Goal: Task Accomplishment & Management: Manage account settings

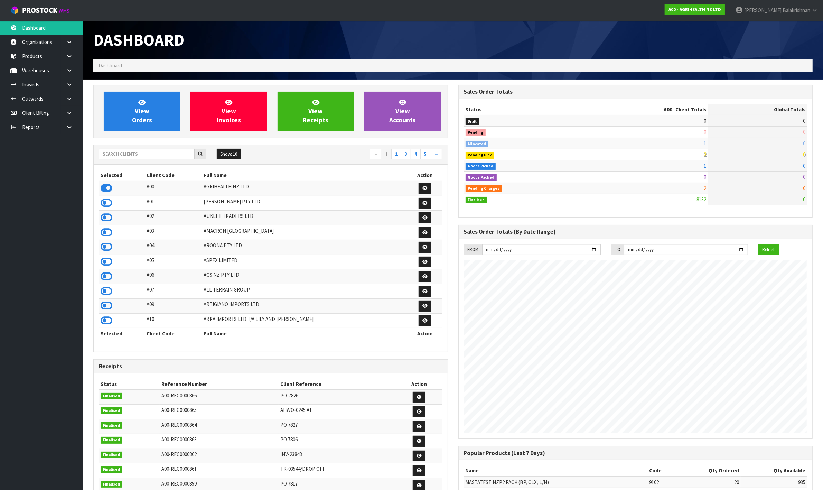
scroll to position [526, 364]
click at [128, 154] on input "text" at bounding box center [147, 154] width 96 height 11
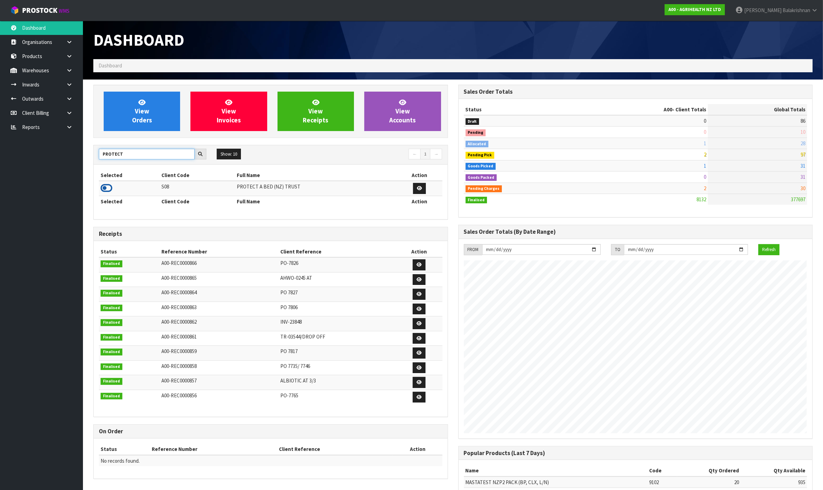
type input "PROTECT"
click at [104, 190] on icon at bounding box center [107, 188] width 12 height 10
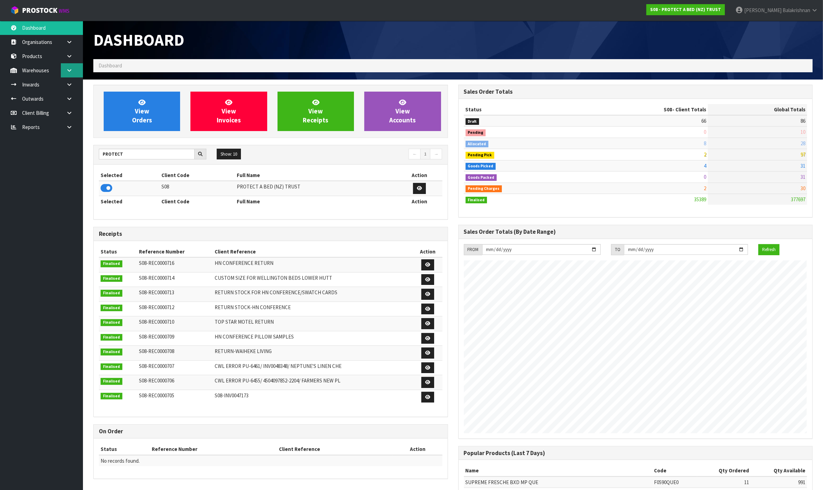
click at [63, 66] on link at bounding box center [72, 70] width 22 height 14
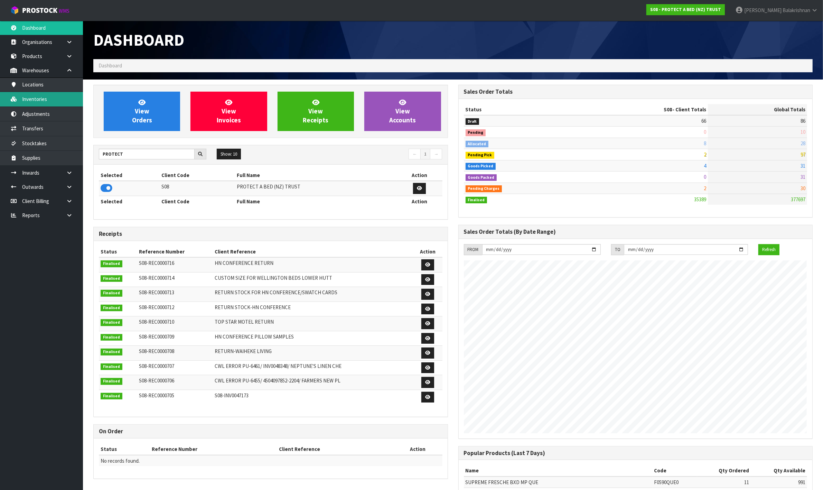
click at [46, 96] on link "Inventories" at bounding box center [41, 99] width 83 height 14
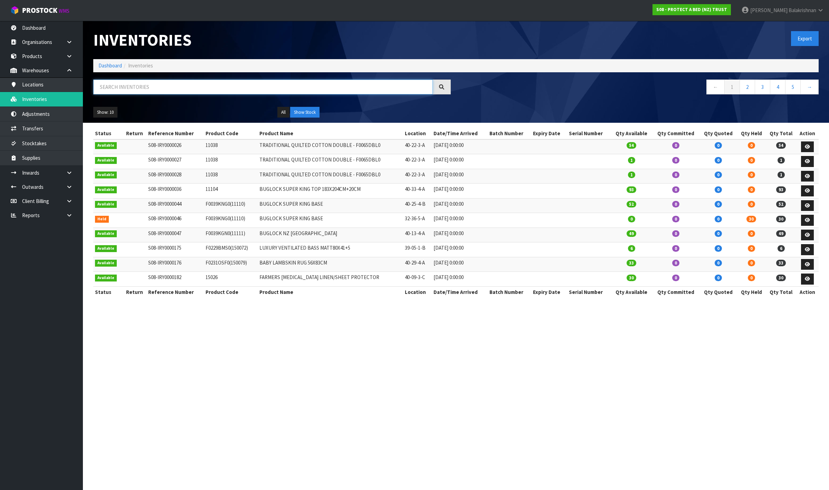
click at [125, 84] on input "text" at bounding box center [263, 86] width 340 height 15
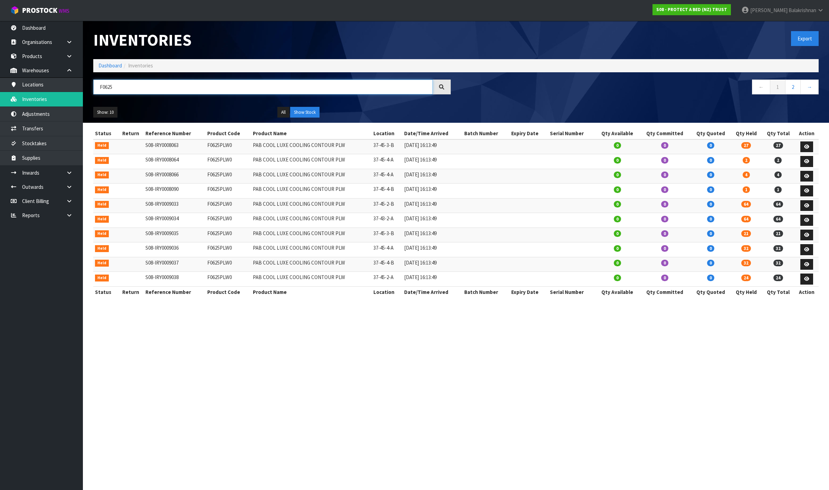
type input "F0625"
click at [216, 280] on td "F0625PLW0" at bounding box center [229, 279] width 46 height 15
copy td "F0625PLW0"
drag, startPoint x: 151, startPoint y: 78, endPoint x: 147, endPoint y: 84, distance: 6.7
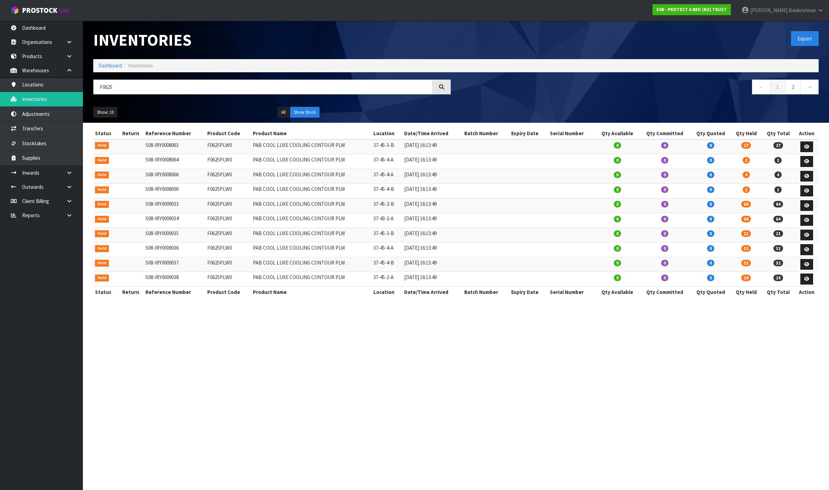
click at [147, 83] on div "Inventories Export Dashboard Inventories F0625 ← 1 2 → Show: 10 5 10 25 50 All …" at bounding box center [456, 72] width 736 height 102
drag, startPoint x: 147, startPoint y: 85, endPoint x: -14, endPoint y: 85, distance: 160.7
click at [0, 85] on html "Toggle navigation ProStock WMS S08 - PROTECT A BED (NZ) TRUST [PERSON_NAME] Log…" at bounding box center [414, 245] width 829 height 490
paste input "F0625PLW0"
type input "F0625PLW0"
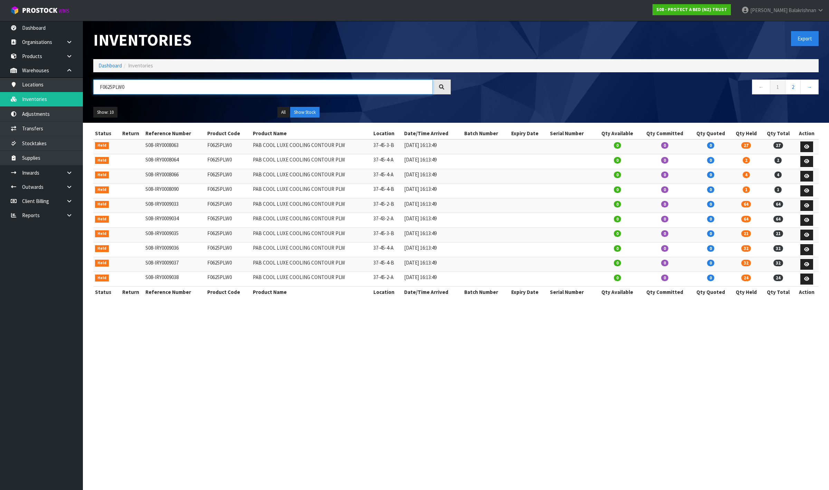
drag, startPoint x: 137, startPoint y: 90, endPoint x: 99, endPoint y: 86, distance: 38.5
click at [99, 86] on input "F0625PLW0" at bounding box center [263, 86] width 340 height 15
paste input "F0625PLW0"
type input "F0625PLW0"
click at [794, 89] on link "2" at bounding box center [793, 86] width 16 height 15
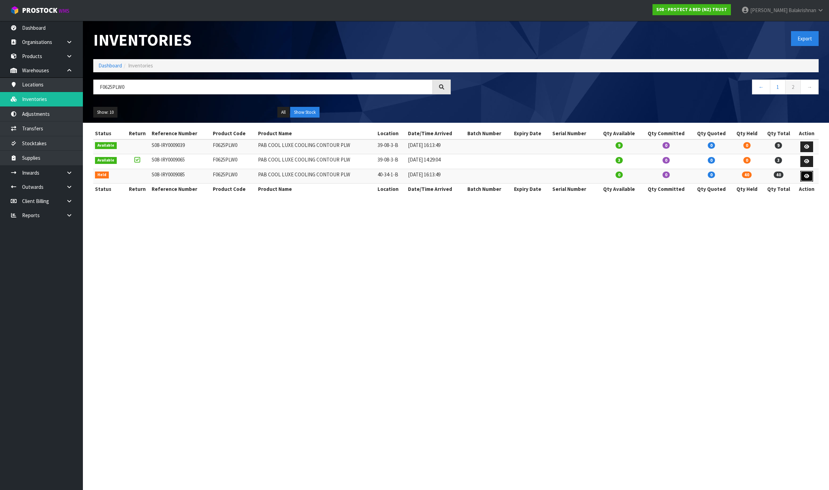
click at [809, 177] on link at bounding box center [807, 176] width 13 height 11
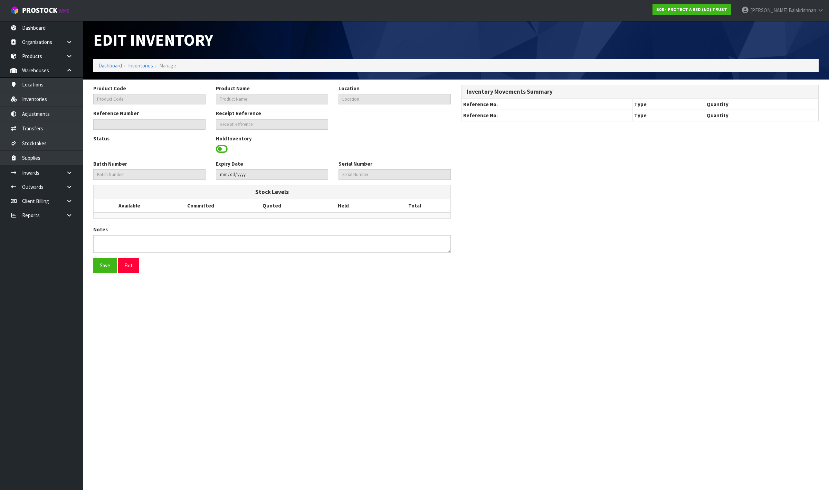
type input "F0625PLW0"
type input "PAB COOL LUXE COOLING CONTOUR PLW"
type input "40-34-1-B"
type input "S08-IRY0009085"
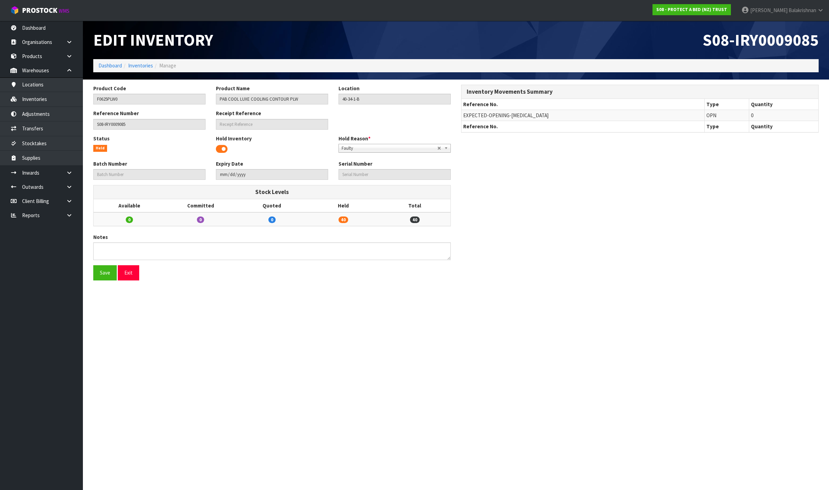
click at [223, 147] on span at bounding box center [222, 149] width 12 height 10
click at [103, 277] on button "Save" at bounding box center [104, 272] width 23 height 15
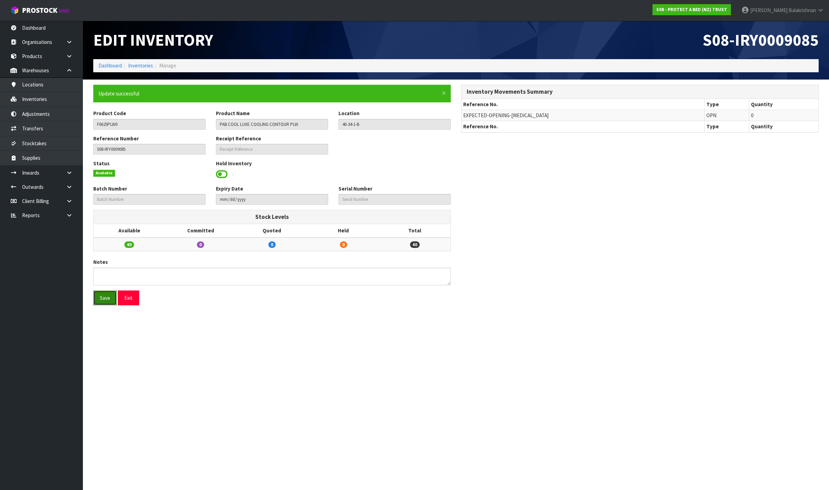
click at [103, 297] on button "Save" at bounding box center [104, 297] width 23 height 15
click at [105, 123] on input "F0625PLW0" at bounding box center [149, 124] width 112 height 11
click at [111, 66] on link "Dashboard" at bounding box center [109, 65] width 23 height 7
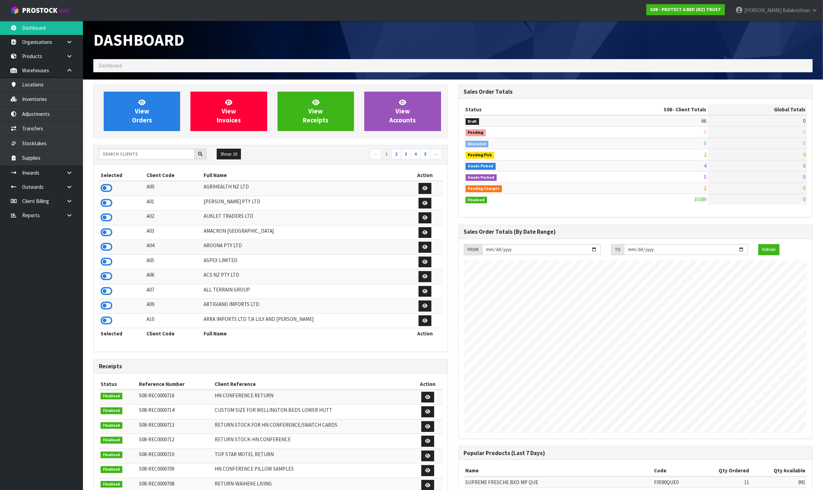
scroll to position [526, 364]
click at [176, 154] on input "text" at bounding box center [147, 154] width 96 height 11
click at [51, 101] on link "Inventories" at bounding box center [41, 99] width 83 height 14
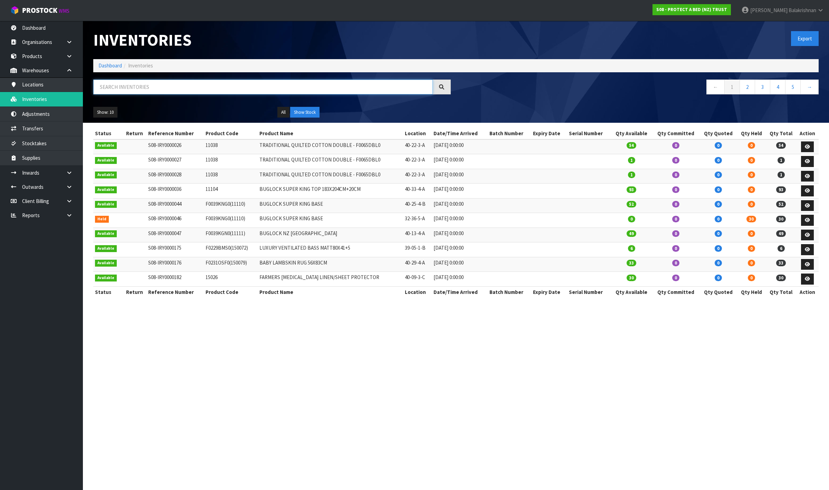
click at [143, 90] on input "text" at bounding box center [263, 86] width 340 height 15
paste input "F0625PLW0"
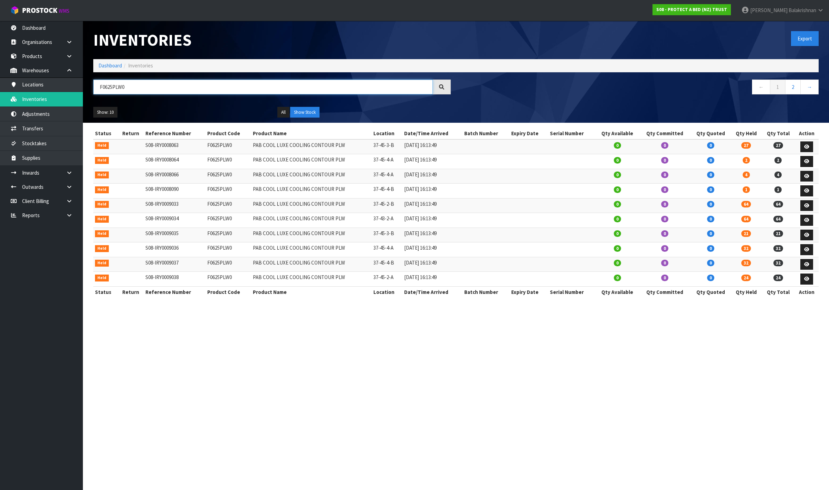
type input "F0625PLW0"
click at [795, 82] on link "2" at bounding box center [793, 86] width 16 height 15
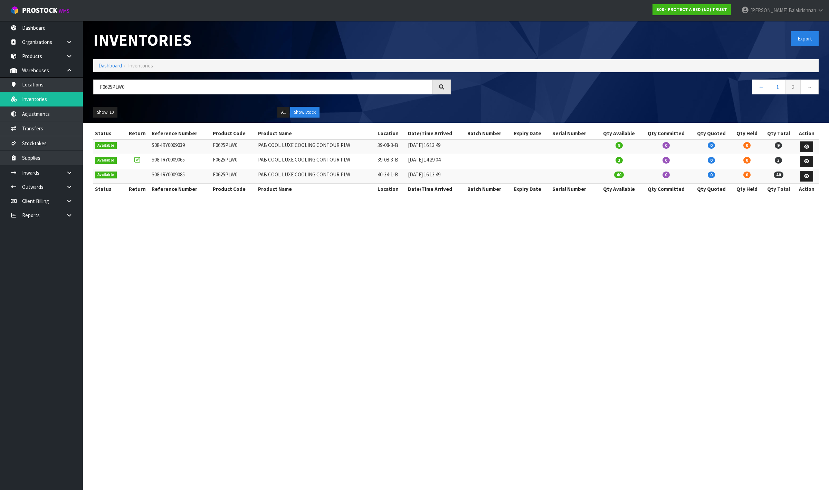
click at [240, 283] on section "Inventories Export Dashboard Inventories F0625PLW0 ← 1 2 → Show: 10 5 10 25 50 …" at bounding box center [414, 245] width 829 height 490
click at [104, 66] on link "Dashboard" at bounding box center [109, 65] width 23 height 7
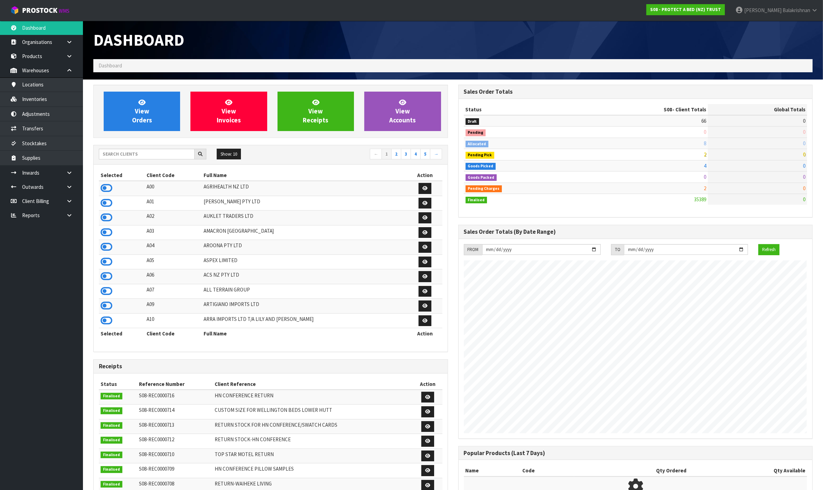
scroll to position [526, 364]
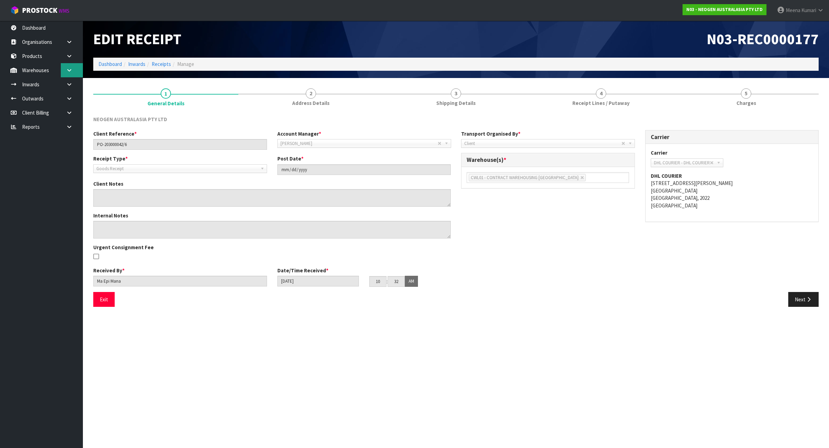
click at [73, 75] on link at bounding box center [72, 70] width 22 height 14
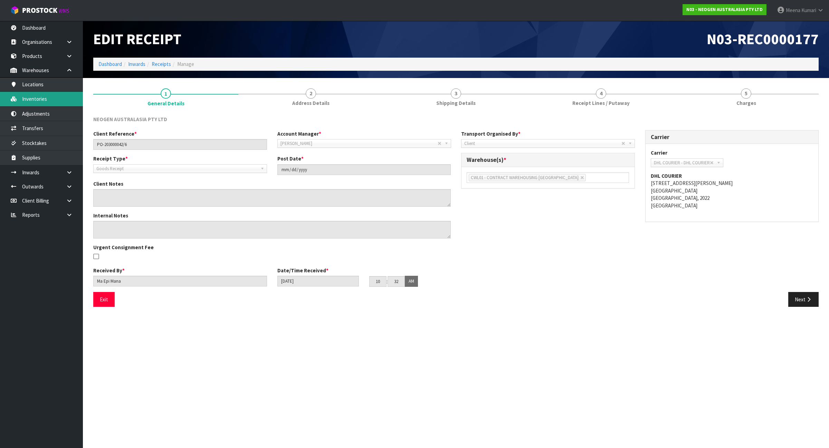
click at [60, 96] on link "Inventories" at bounding box center [41, 99] width 83 height 14
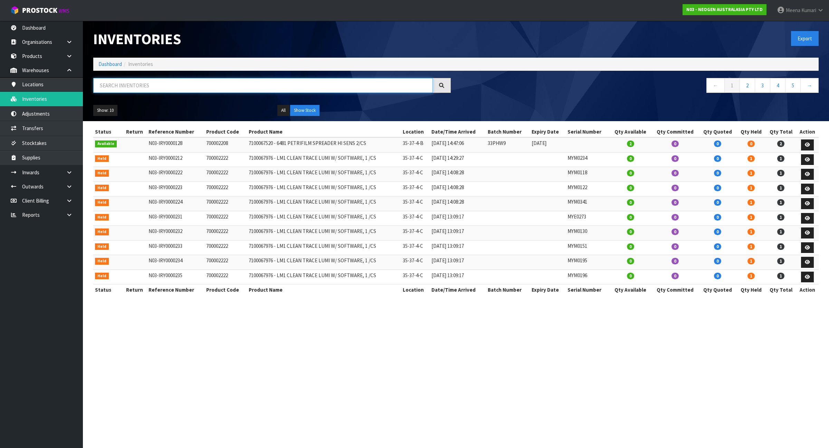
click at [203, 89] on input "text" at bounding box center [263, 85] width 340 height 15
paste input "700002101"
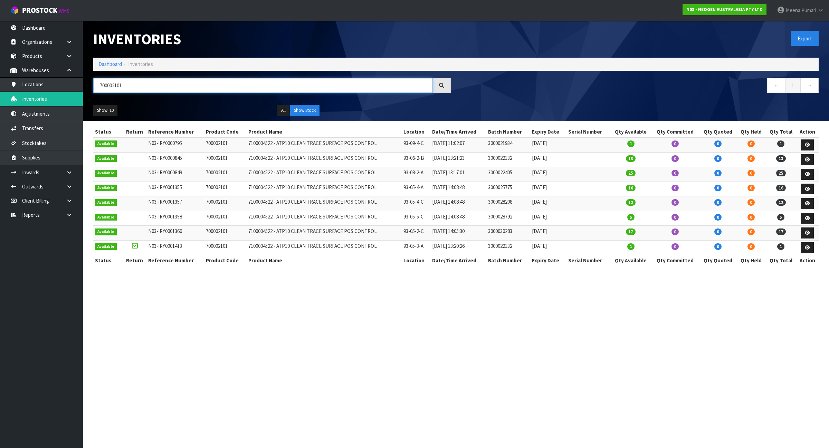
type input "700002101"
click at [68, 181] on link at bounding box center [72, 187] width 22 height 14
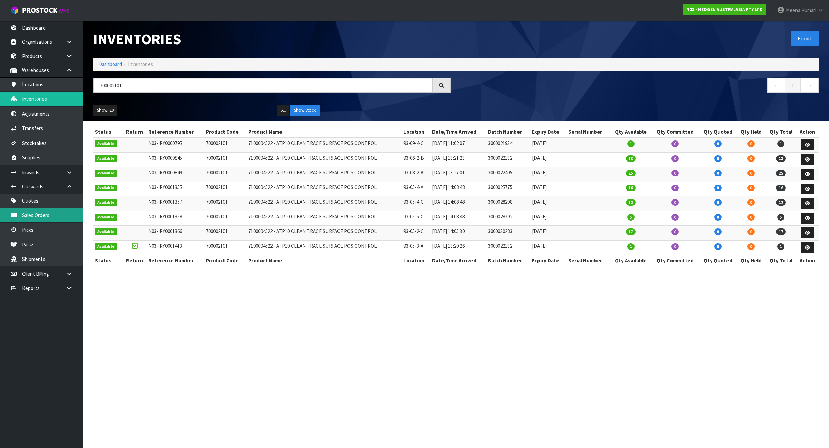
click at [47, 218] on link "Sales Orders" at bounding box center [41, 215] width 83 height 14
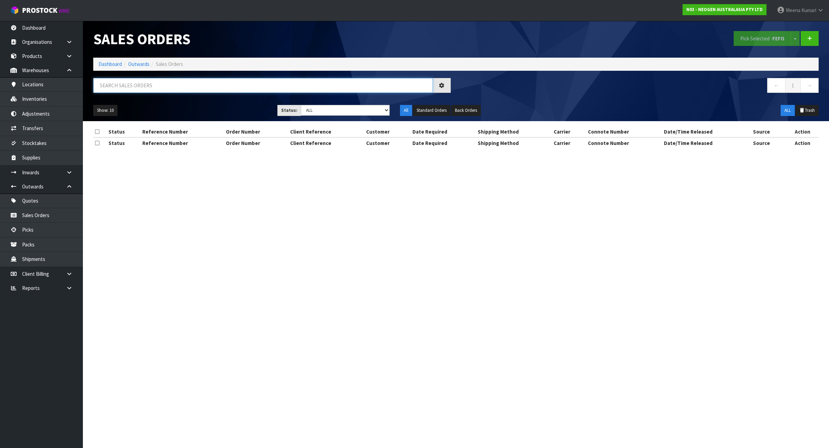
click at [141, 86] on input "text" at bounding box center [263, 85] width 340 height 15
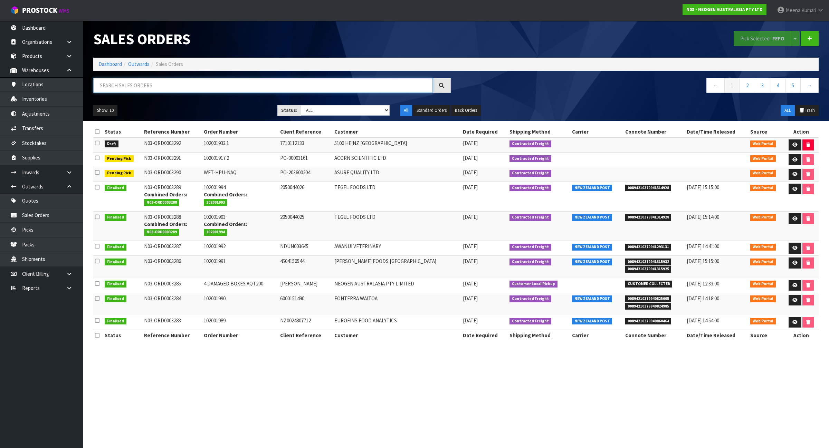
paste input "700002101"
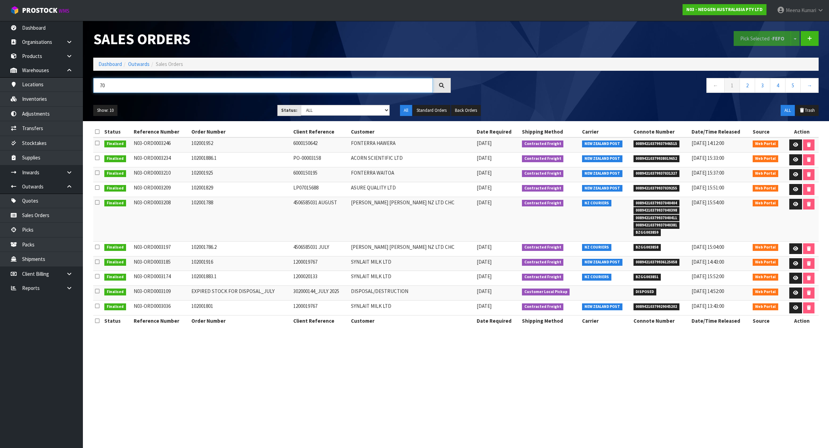
type input "7"
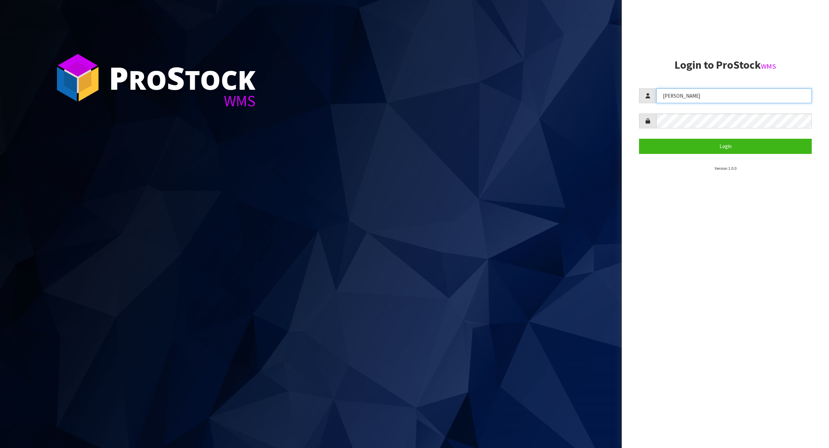
drag, startPoint x: 716, startPoint y: 92, endPoint x: 564, endPoint y: 120, distance: 154.2
click at [564, 120] on div "P ro S tock WMS Login to ProStock WMS Raj Login Version 1.0.0" at bounding box center [414, 224] width 829 height 448
type input "James"
click at [712, 146] on button "Login" at bounding box center [725, 146] width 173 height 15
